Goal: Use online tool/utility

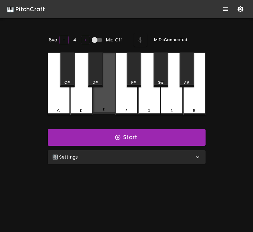
click at [104, 89] on div "E" at bounding box center [104, 84] width 22 height 62
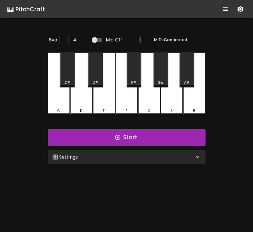
click at [104, 89] on div "E" at bounding box center [104, 84] width 22 height 63
click at [148, 96] on div "G" at bounding box center [149, 84] width 22 height 63
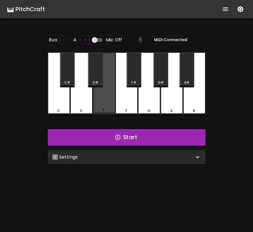
click at [111, 101] on div "E" at bounding box center [104, 84] width 22 height 62
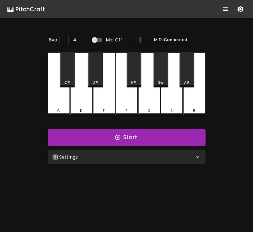
click at [126, 101] on div "F" at bounding box center [127, 84] width 22 height 63
click at [142, 101] on div "G" at bounding box center [149, 84] width 22 height 63
click at [62, 102] on div "C" at bounding box center [59, 84] width 22 height 63
